Goal: Information Seeking & Learning: Learn about a topic

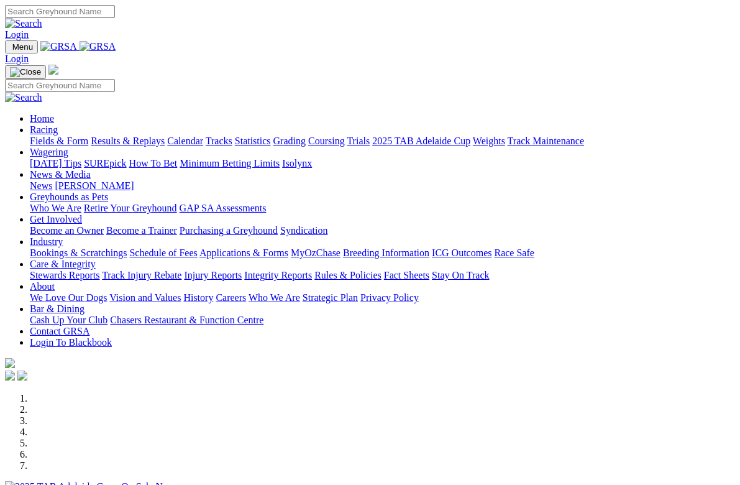
click at [58, 124] on link "Racing" at bounding box center [44, 129] width 28 height 11
click at [203, 136] on link "Calendar" at bounding box center [185, 141] width 36 height 11
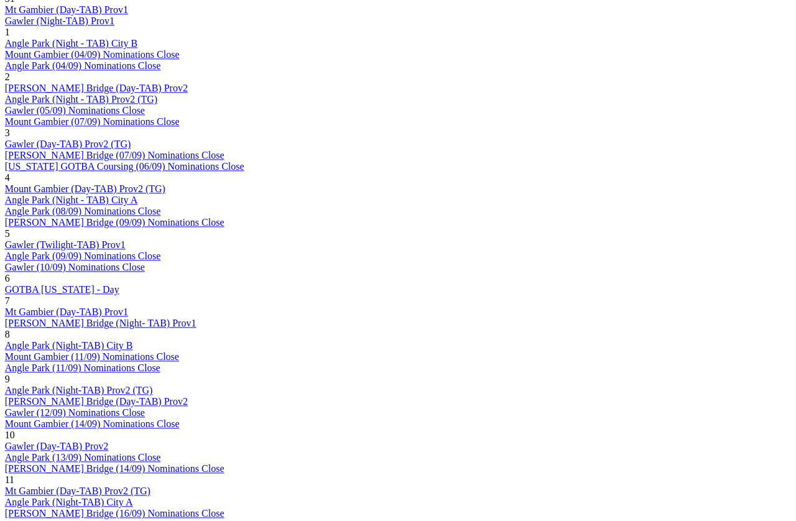
scroll to position [704, 12]
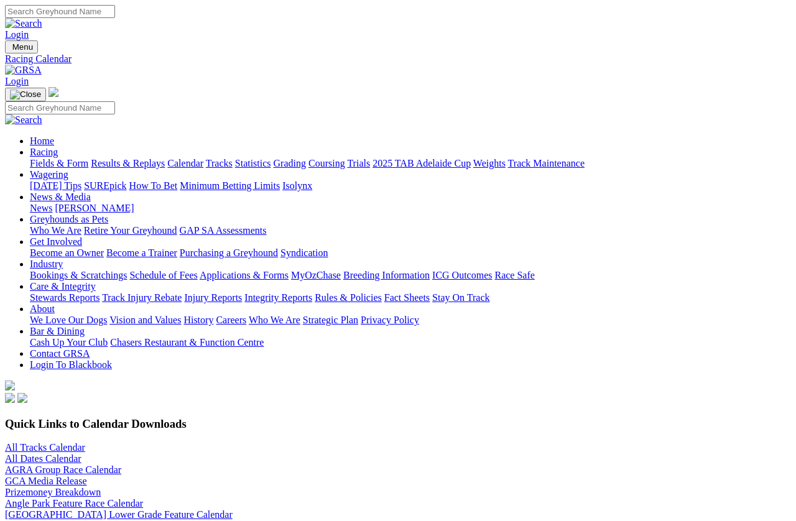
scroll to position [796, 0]
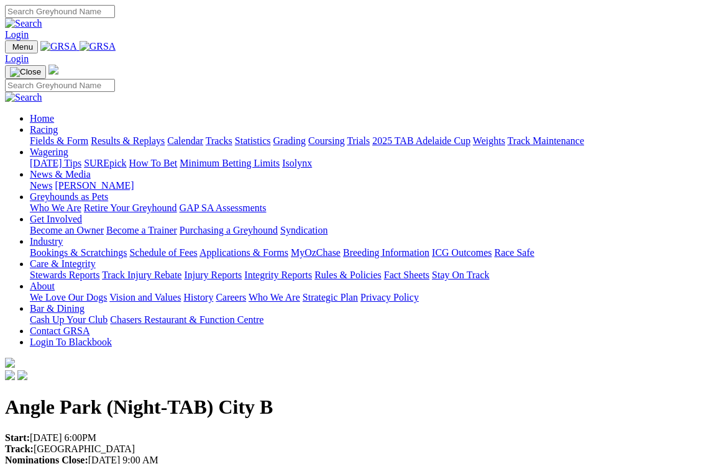
click at [58, 124] on link "Racing" at bounding box center [44, 129] width 28 height 11
click at [50, 136] on link "Fields & Form" at bounding box center [59, 141] width 58 height 11
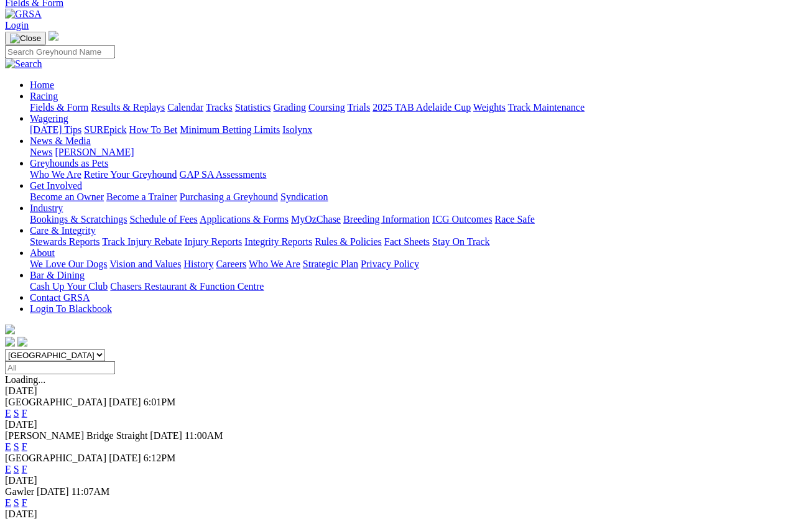
scroll to position [60, 0]
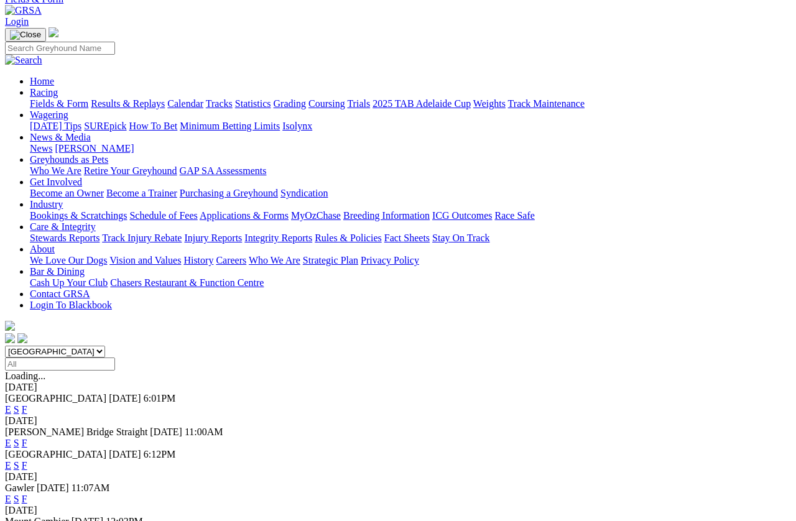
click at [471, 98] on link "2025 TAB Adelaide Cup" at bounding box center [421, 103] width 98 height 11
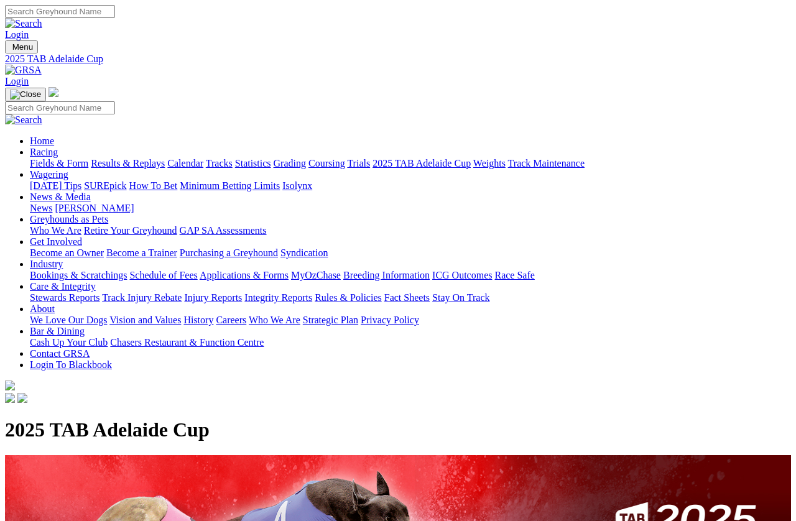
click at [45, 158] on link "Fields & Form" at bounding box center [59, 163] width 58 height 11
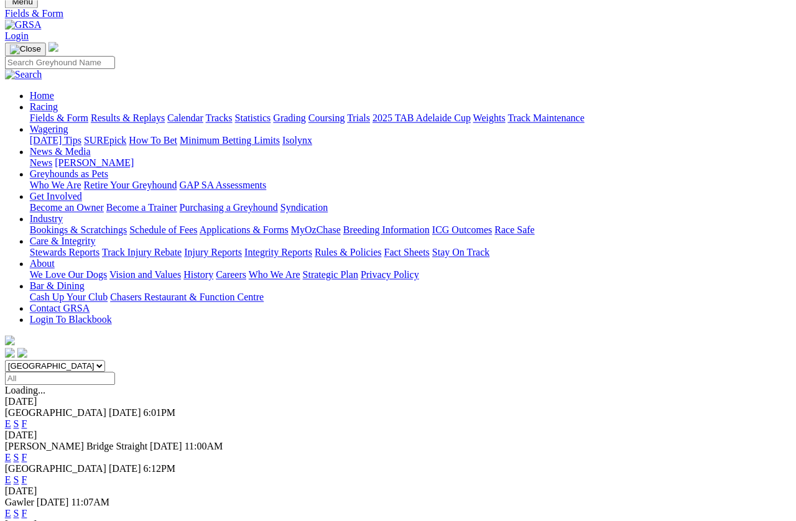
scroll to position [45, 11]
click at [115, 372] on input "Select date" at bounding box center [60, 378] width 110 height 13
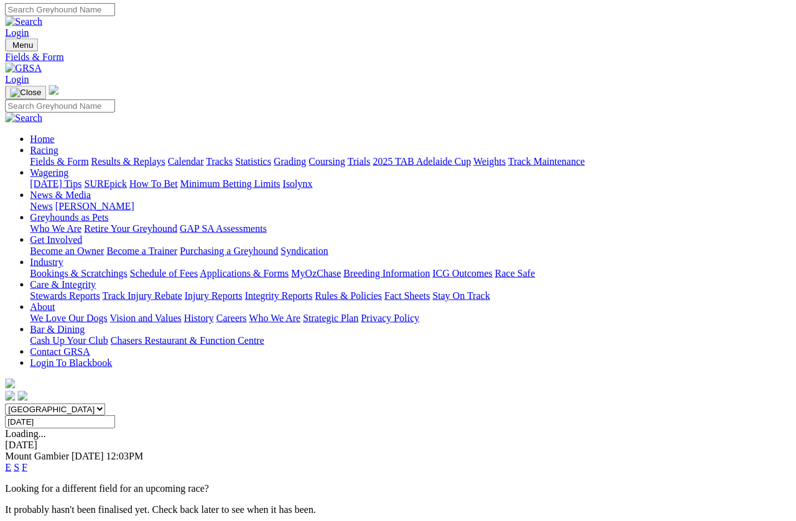
scroll to position [4, 11]
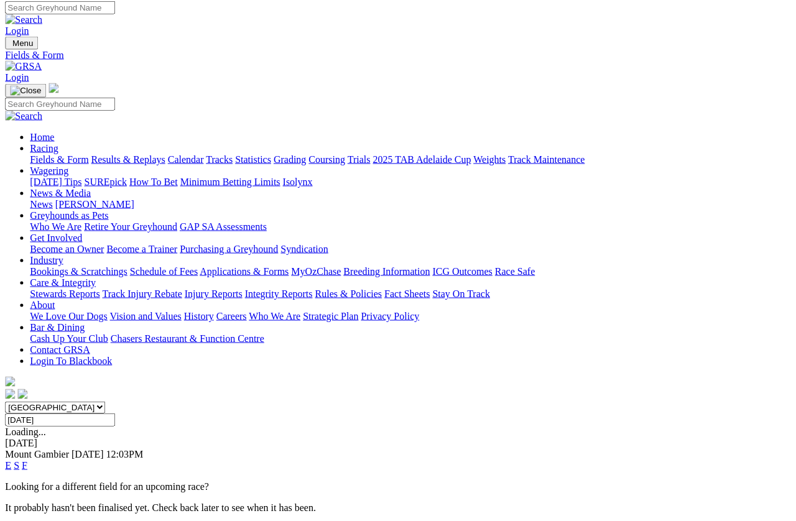
click at [115, 413] on input "[DATE]" at bounding box center [60, 419] width 110 height 13
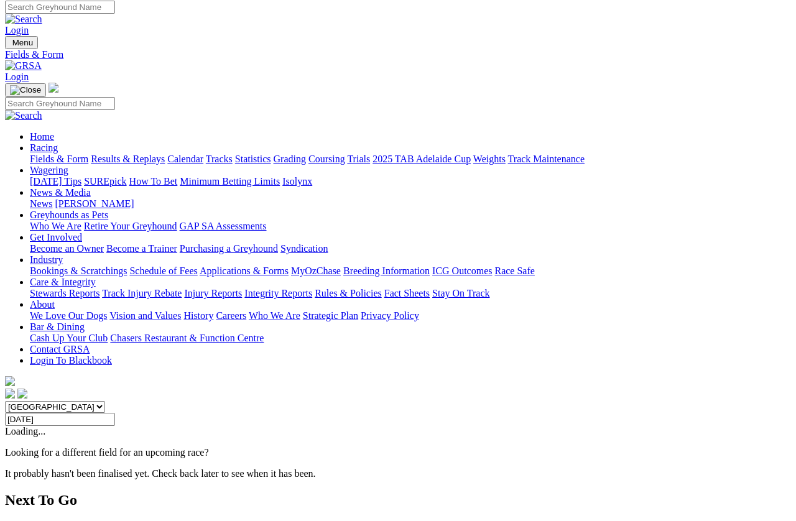
click at [115, 413] on input "Friday, 3 Oct 2025" at bounding box center [60, 419] width 110 height 13
type input "[DATE]"
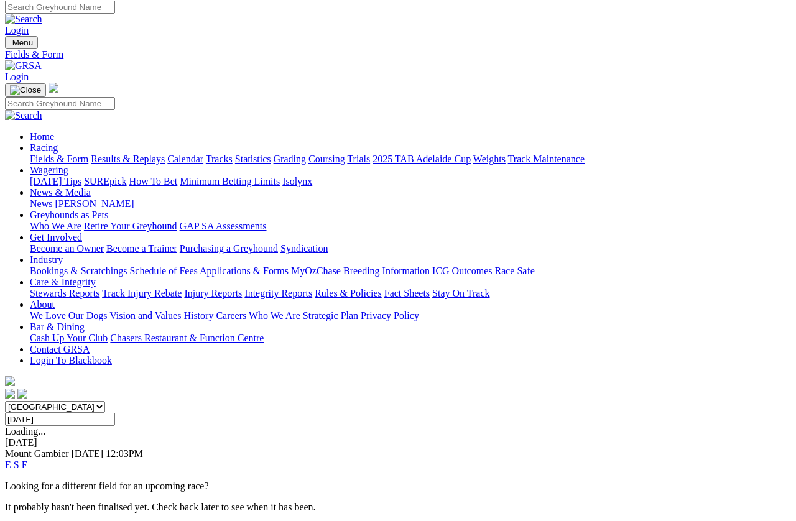
scroll to position [0, 11]
